Goal: Find specific page/section

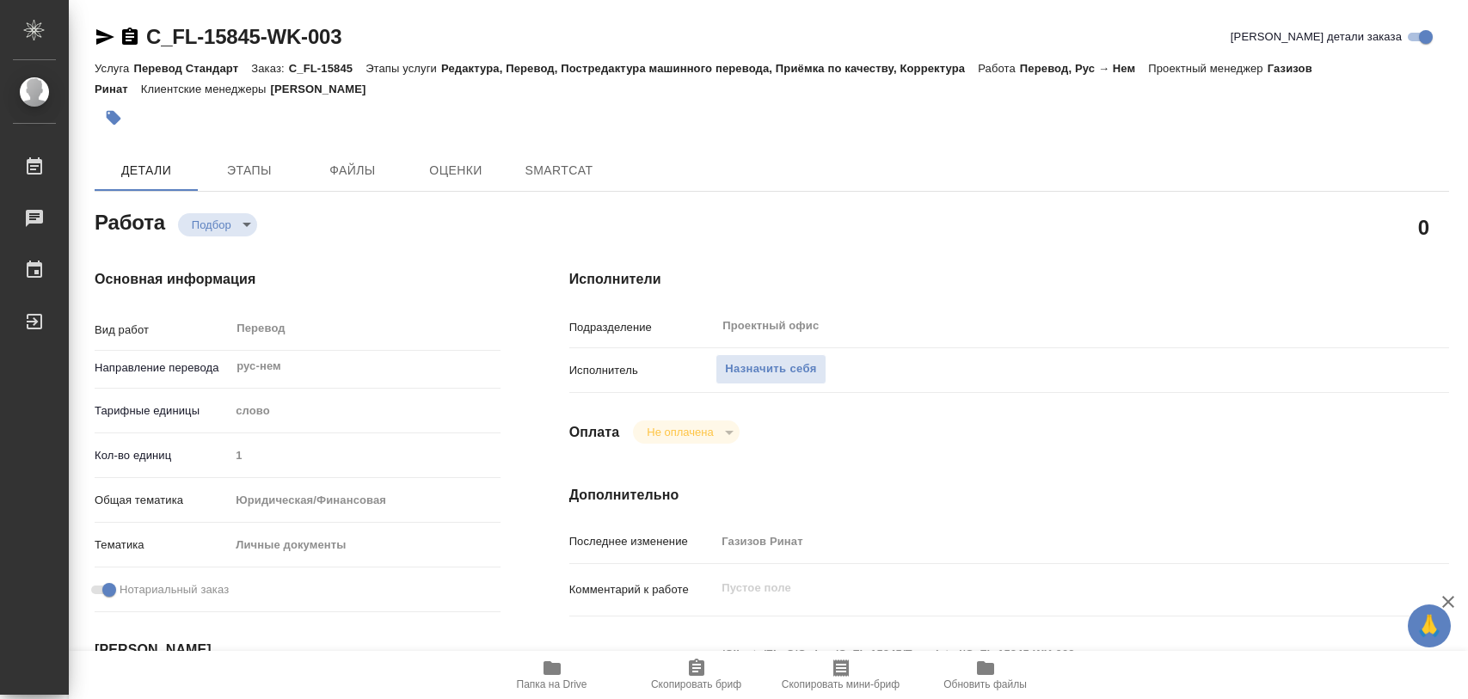
type textarea "x"
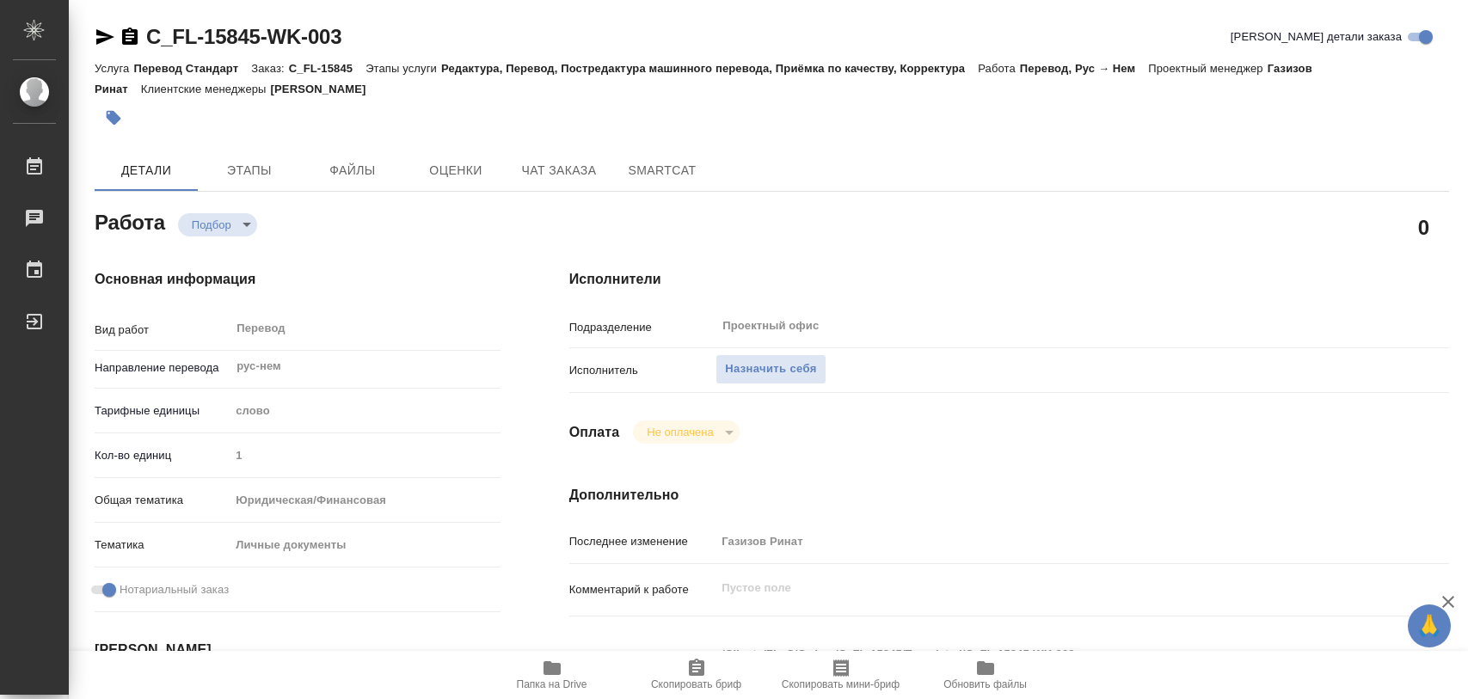
type textarea "x"
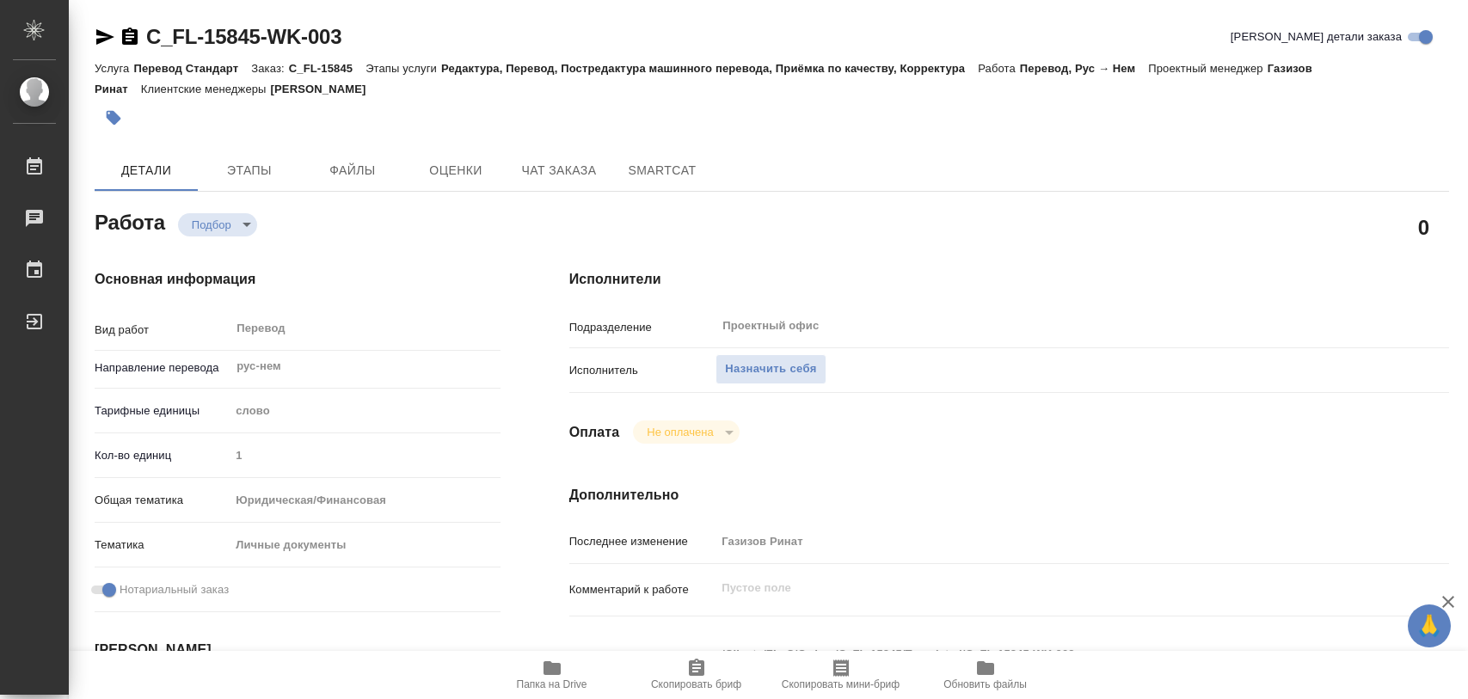
type textarea "x"
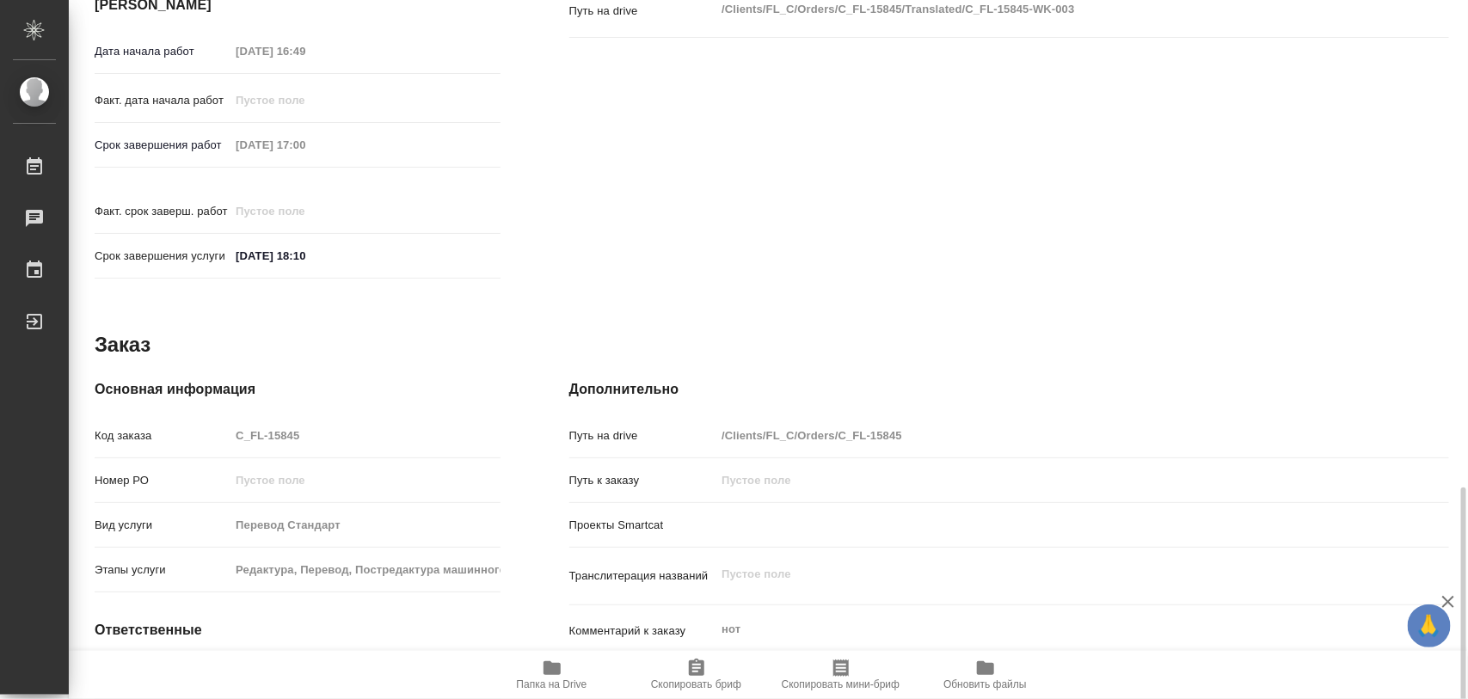
scroll to position [766, 0]
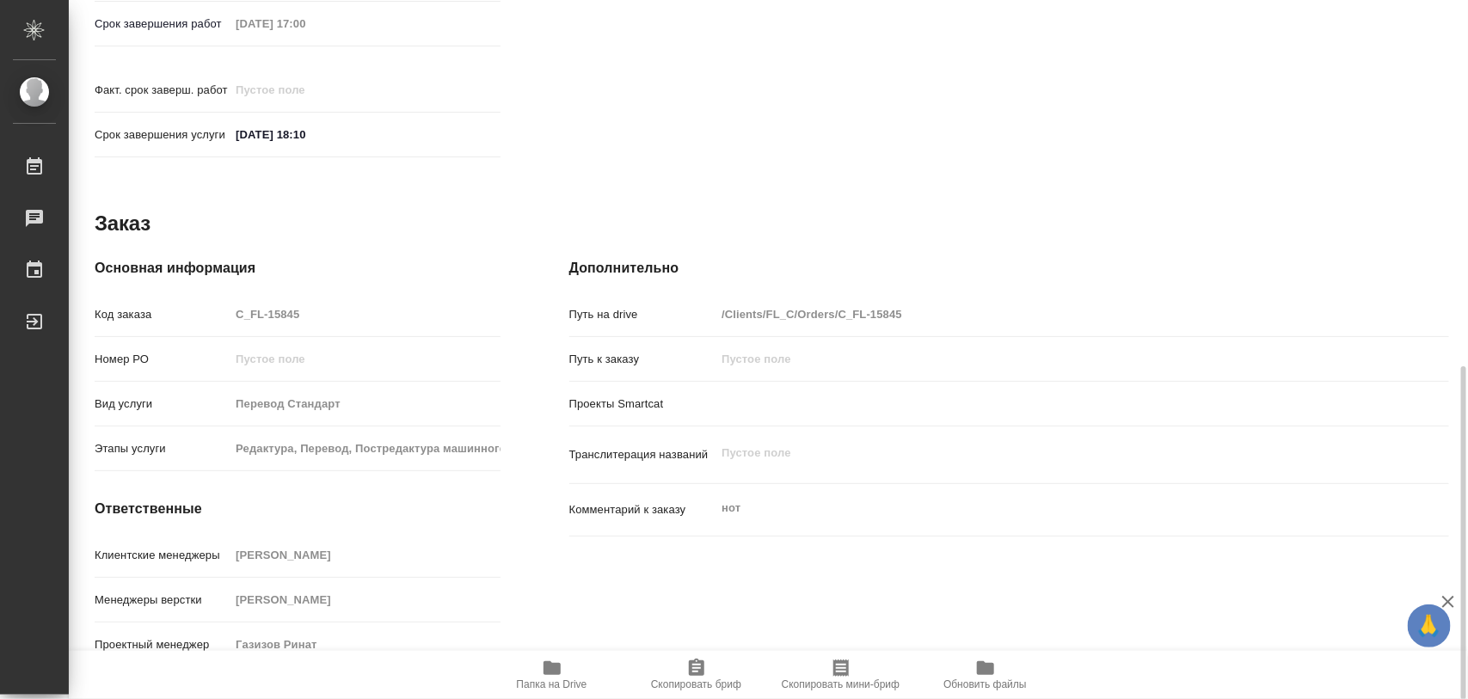
click at [560, 682] on span "Папка на Drive" at bounding box center [552, 685] width 71 height 12
